Goal: Obtain resource: Download file/media

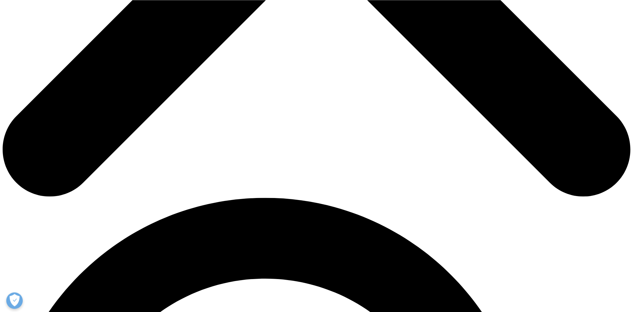
scroll to position [466, 0]
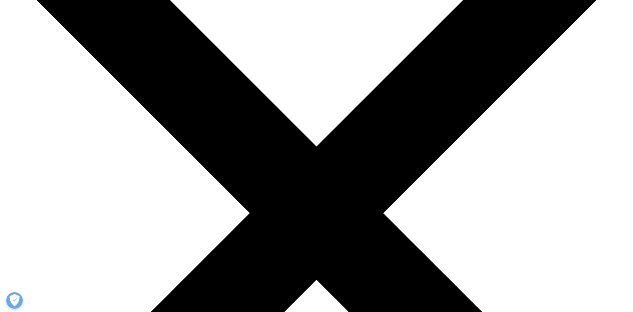
scroll to position [125, 0]
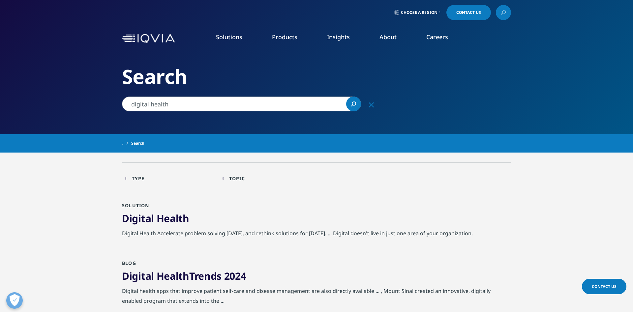
click at [265, 100] on input "digital health" at bounding box center [241, 104] width 239 height 15
click at [373, 105] on icon "Clear" at bounding box center [371, 105] width 5 height 5
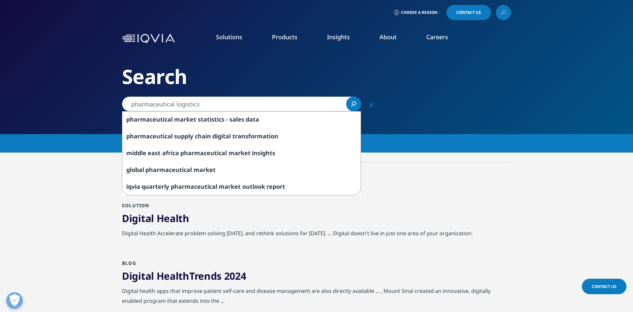
type input "pharmaceutical logistics"
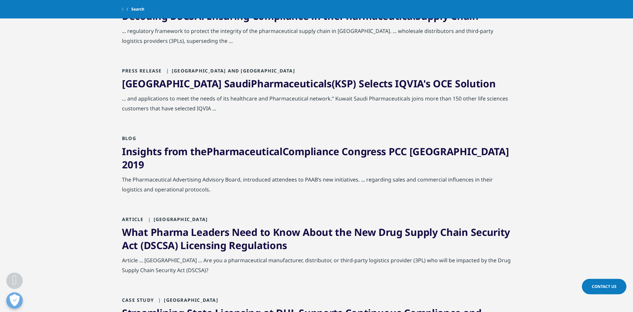
scroll to position [332, 0]
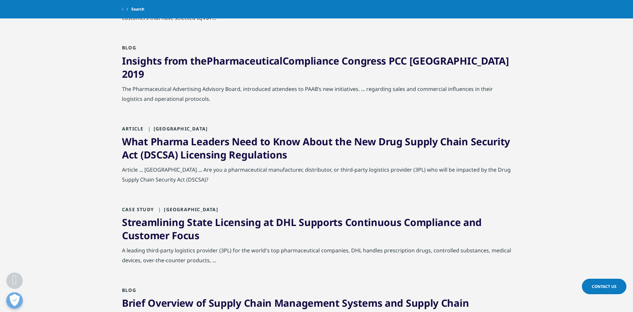
click at [236, 141] on link "What Pharma Leaders Need to Know About the New Drug Supply Chain Security Act (…" at bounding box center [316, 148] width 388 height 27
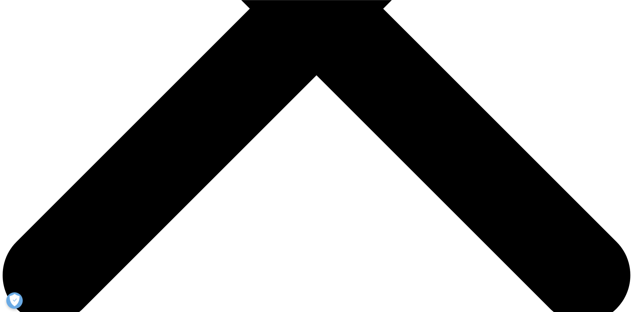
scroll to position [291, 0]
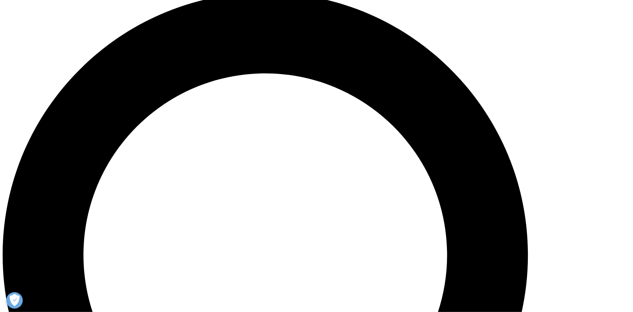
scroll to position [674, 0]
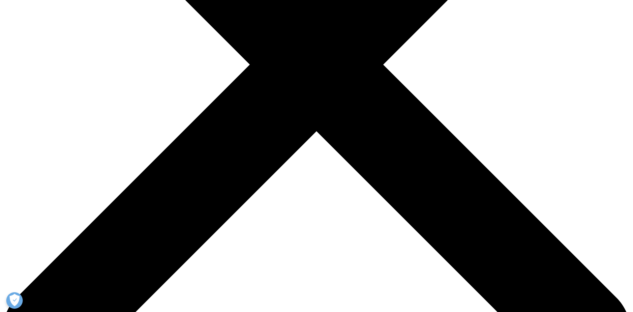
scroll to position [0, 0]
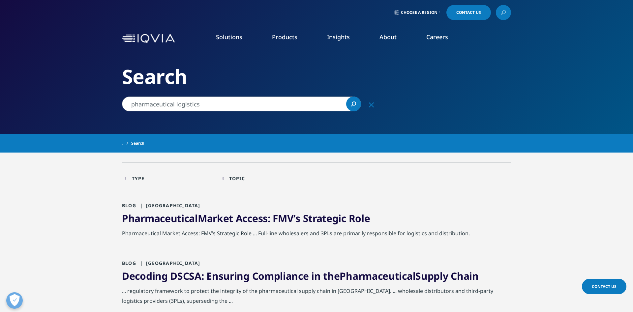
click at [374, 107] on div "Clear" at bounding box center [371, 105] width 16 height 16
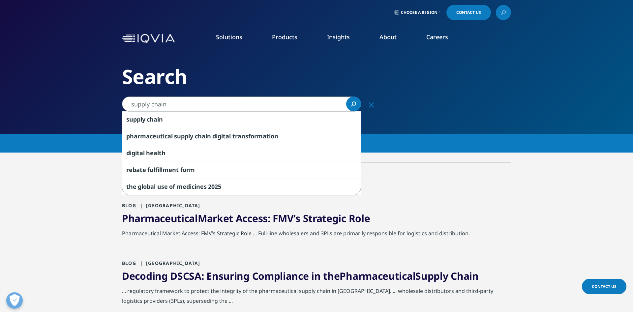
type input "supply chain"
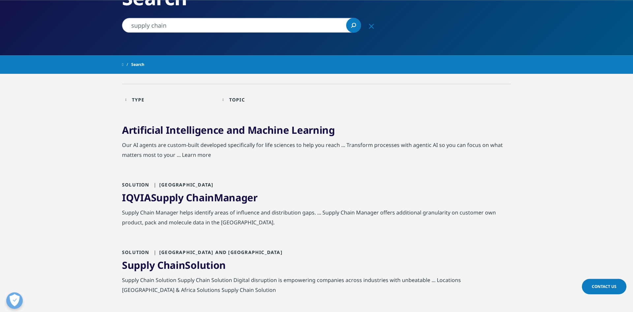
scroll to position [83, 0]
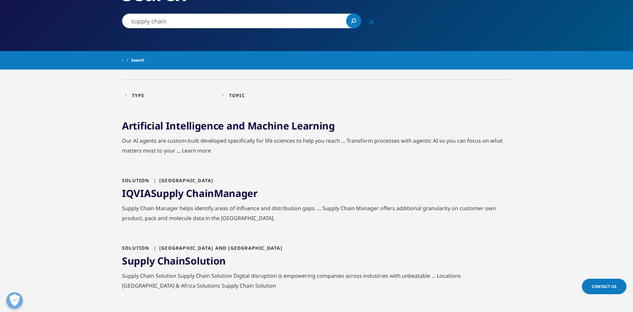
click at [249, 196] on link "IQVIA Supply Chain Manager" at bounding box center [189, 194] width 135 height 14
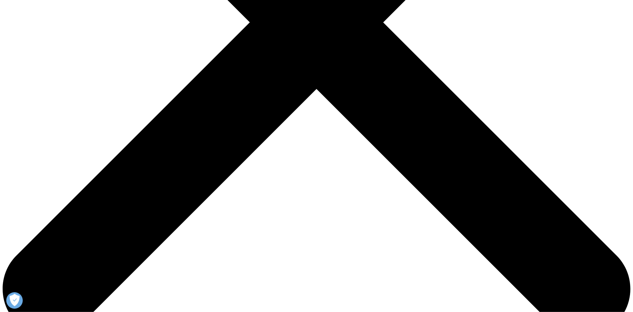
scroll to position [332, 0]
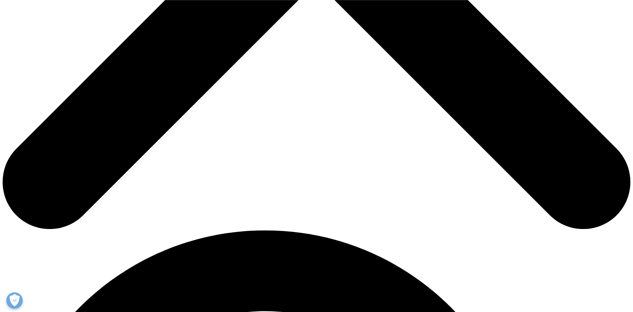
scroll to position [425, 0]
